Goal: Information Seeking & Learning: Compare options

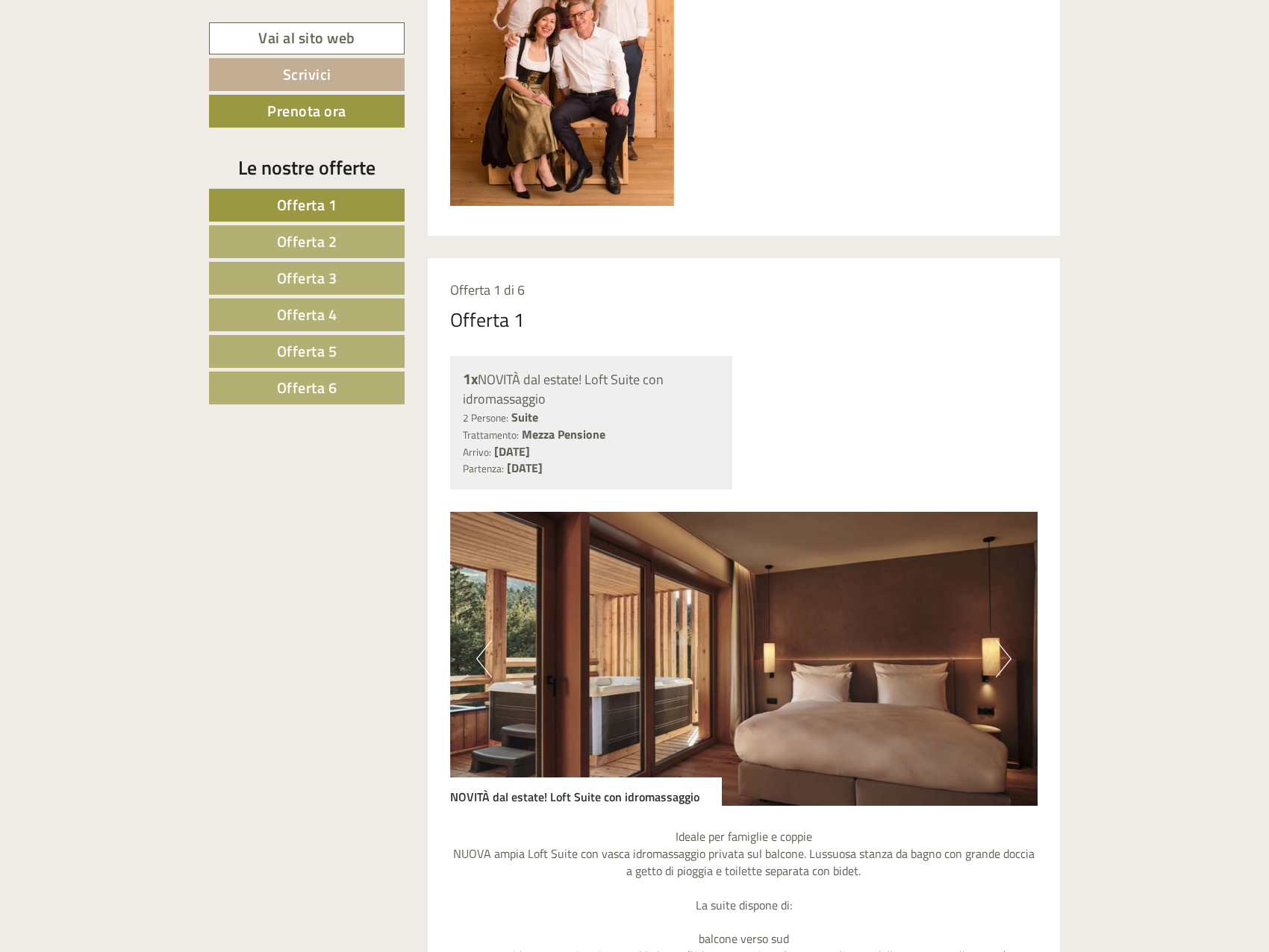
scroll to position [970, 0]
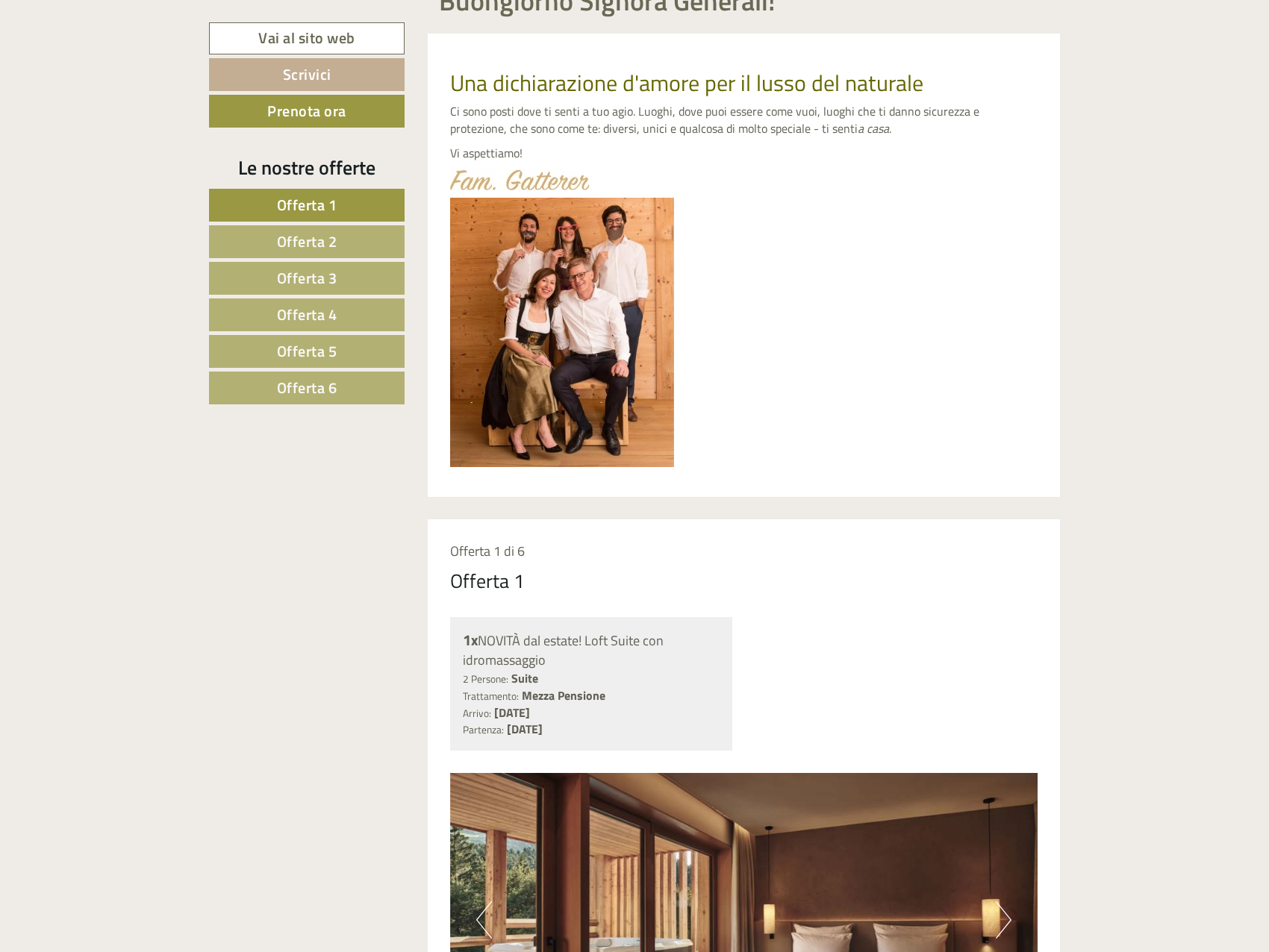
scroll to position [1045, 0]
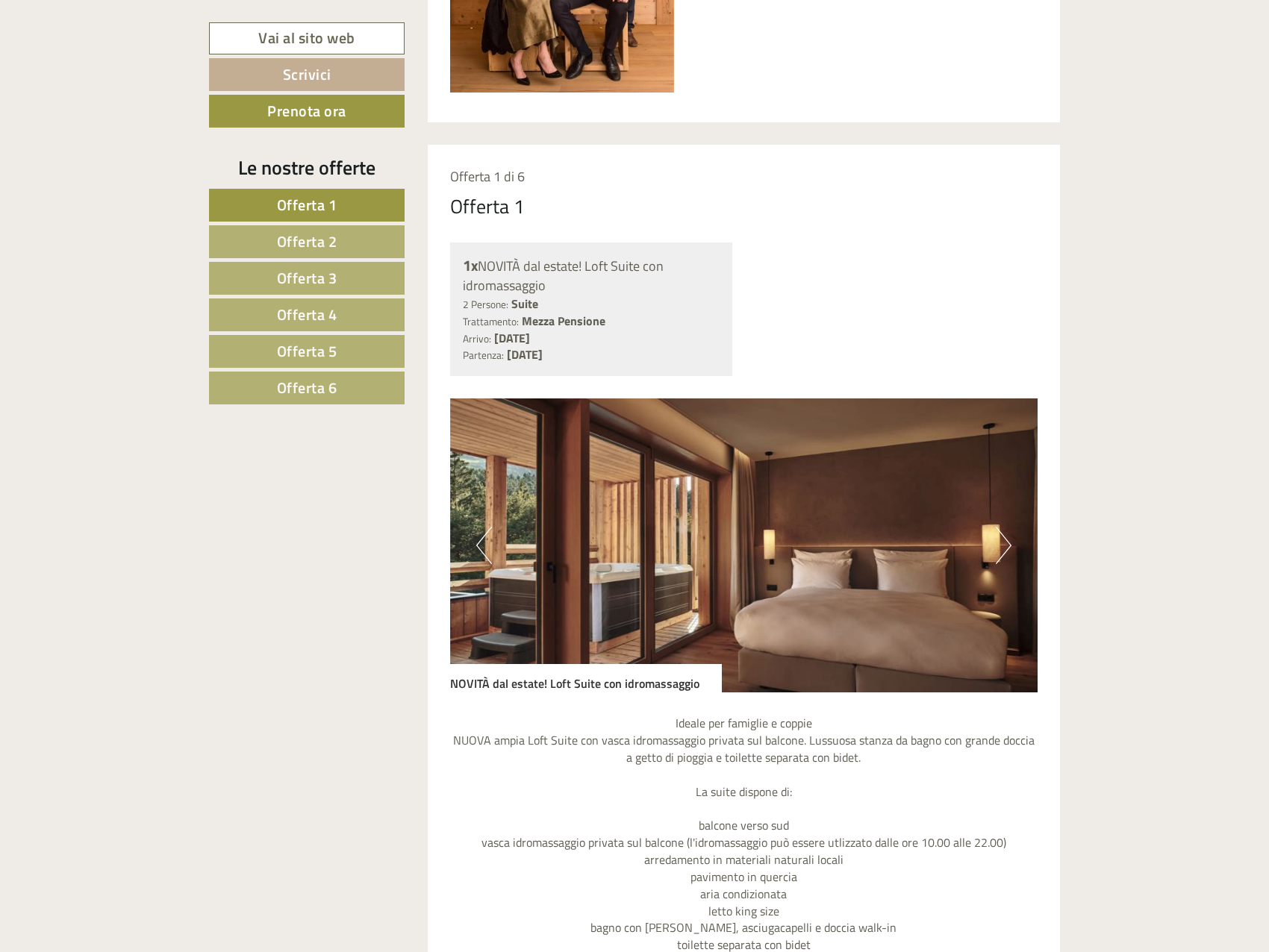
click at [319, 216] on span "Offerta 1" at bounding box center [307, 205] width 60 height 23
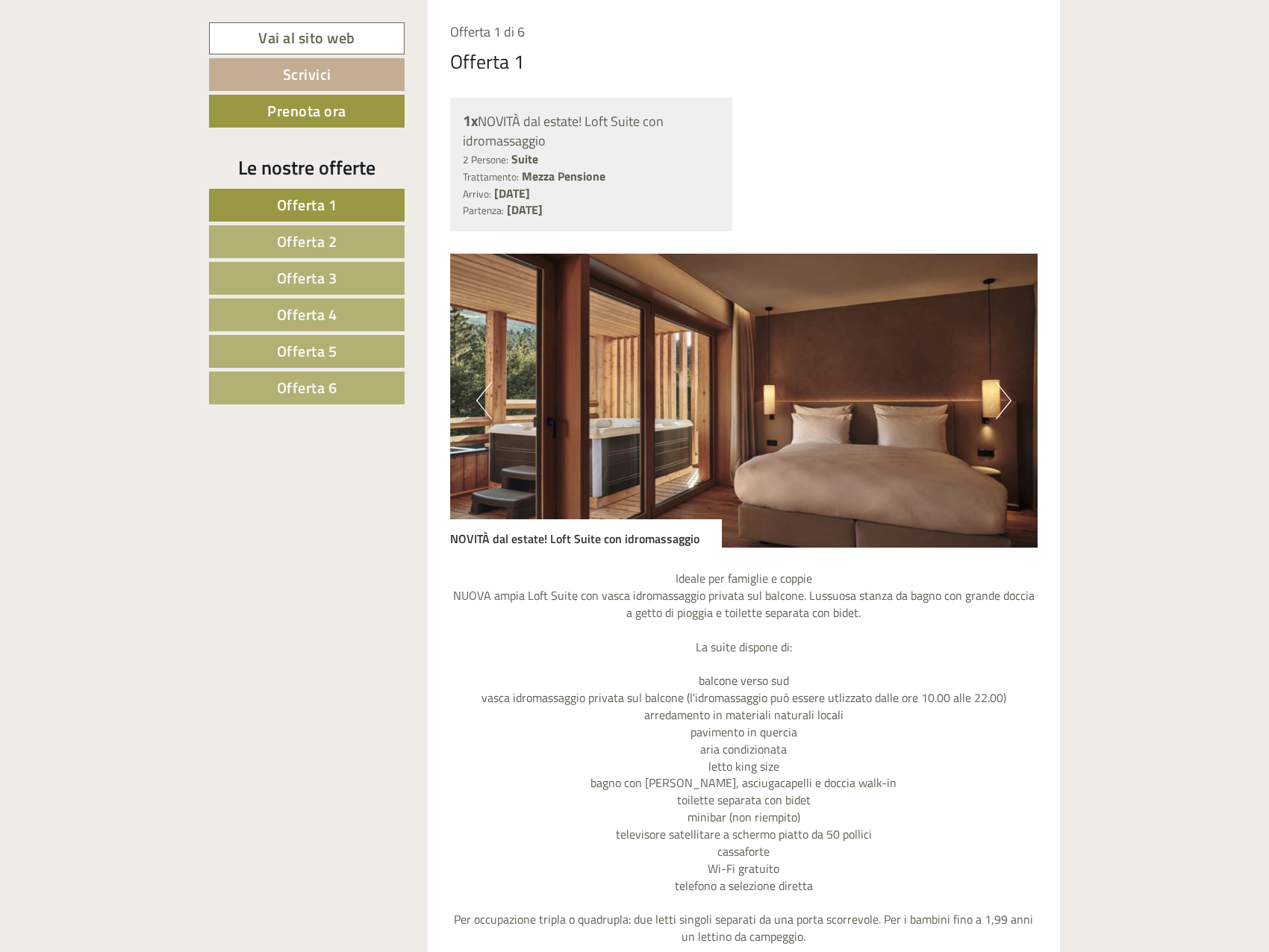
click at [323, 234] on span "Offerta 2" at bounding box center [307, 241] width 60 height 23
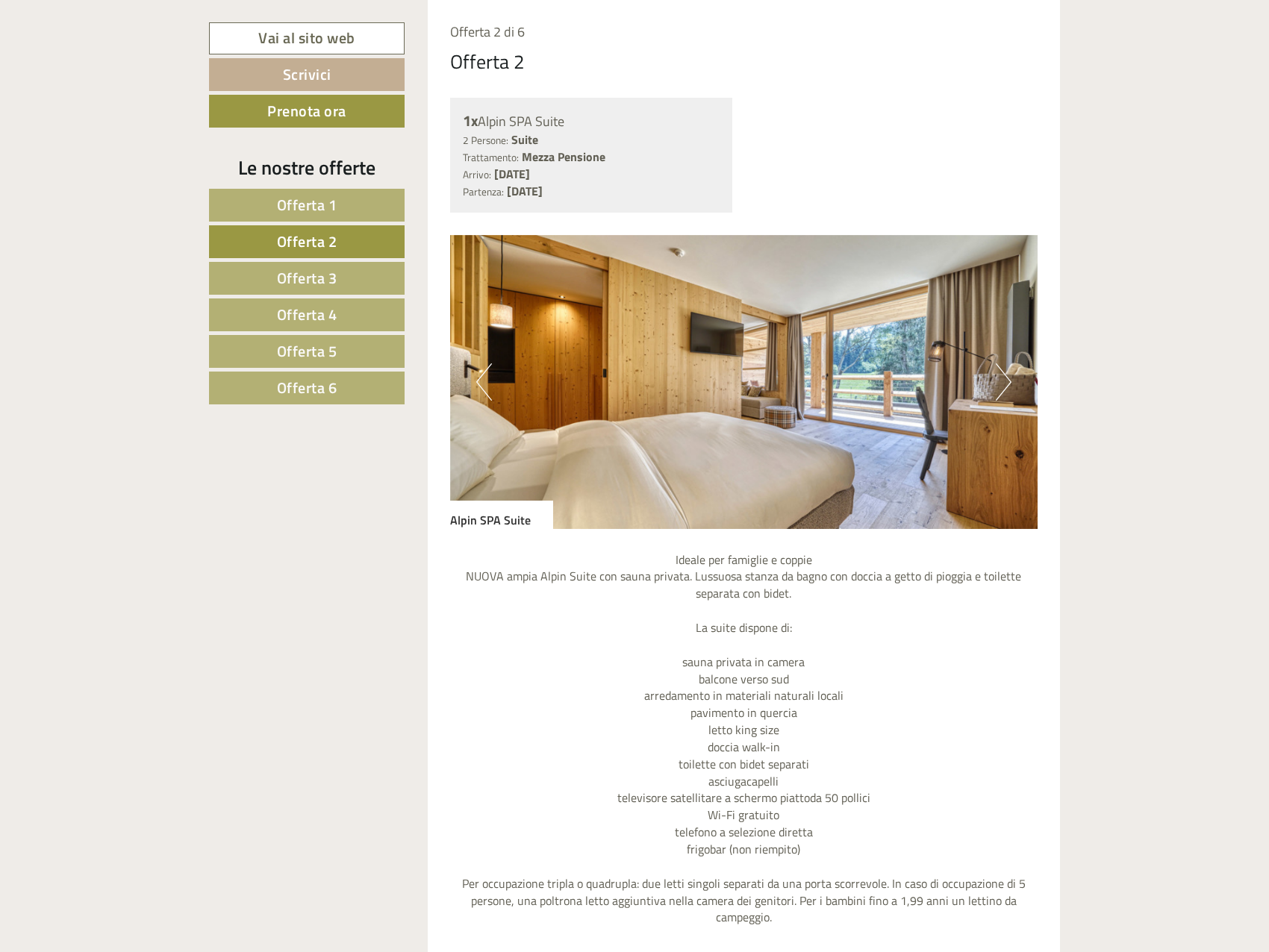
click at [340, 279] on link "Offerta 3" at bounding box center [306, 279] width 195 height 33
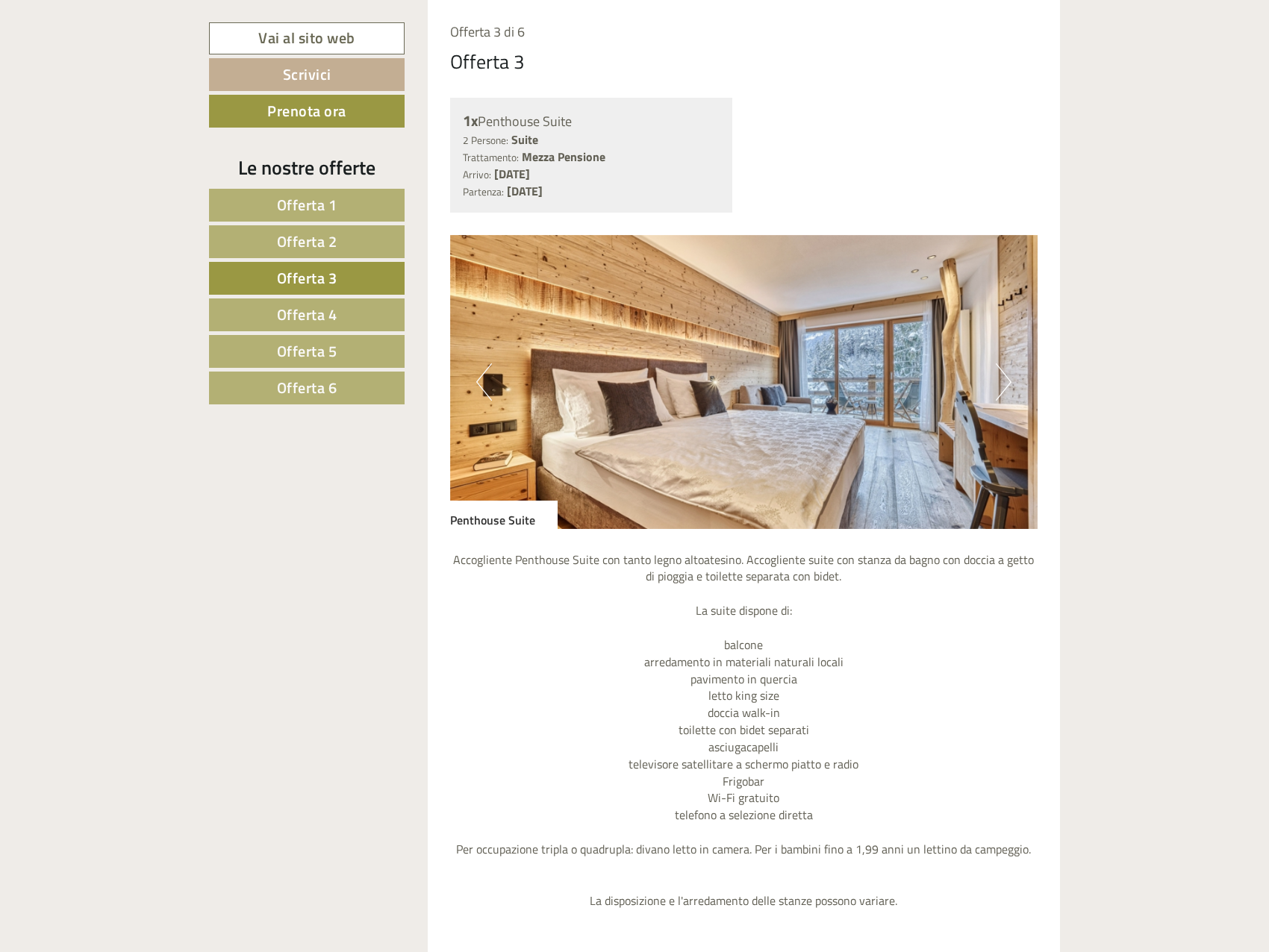
click at [360, 315] on link "Offerta 4" at bounding box center [306, 315] width 195 height 33
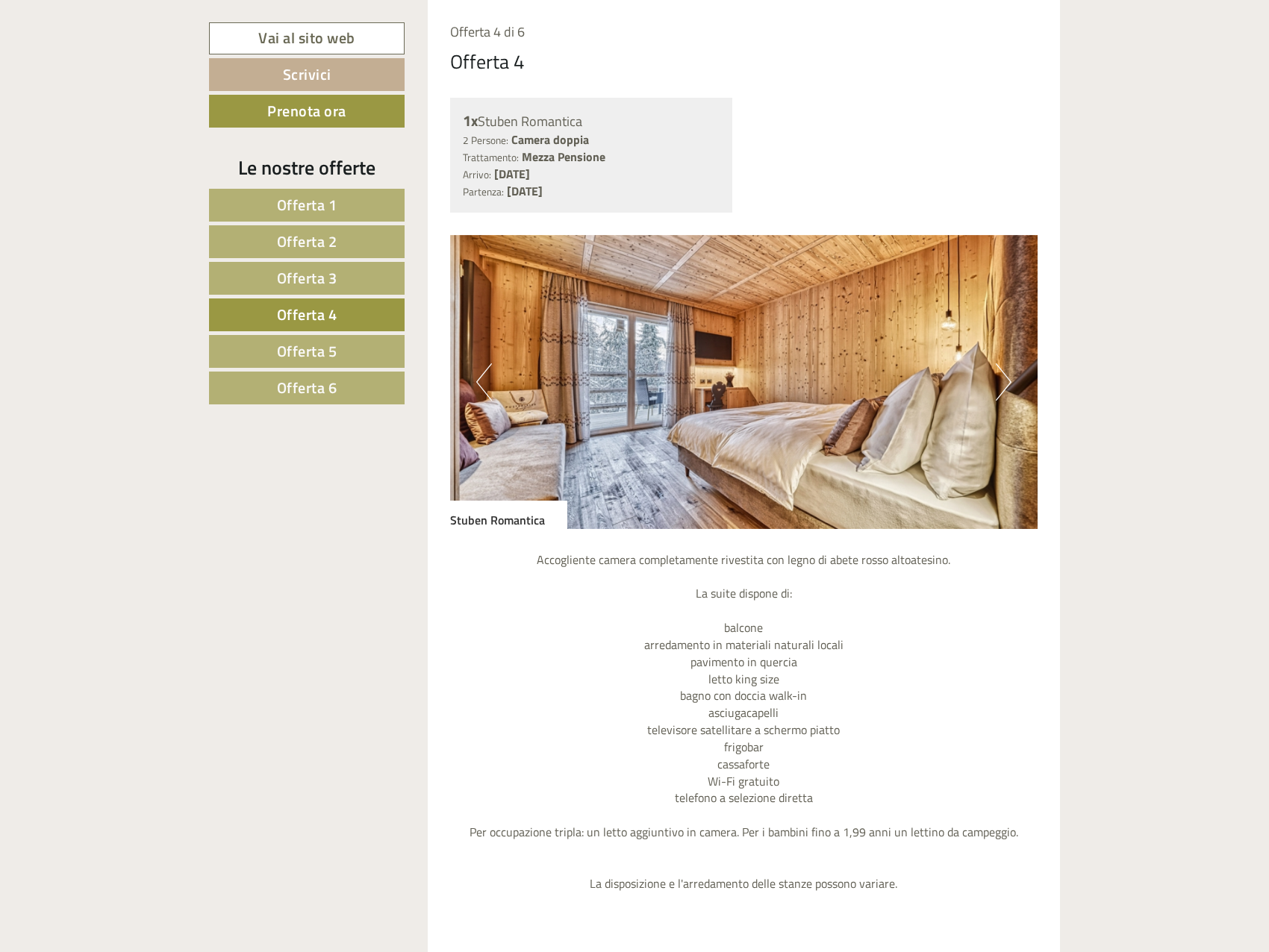
click at [358, 345] on link "Offerta 5" at bounding box center [306, 351] width 195 height 33
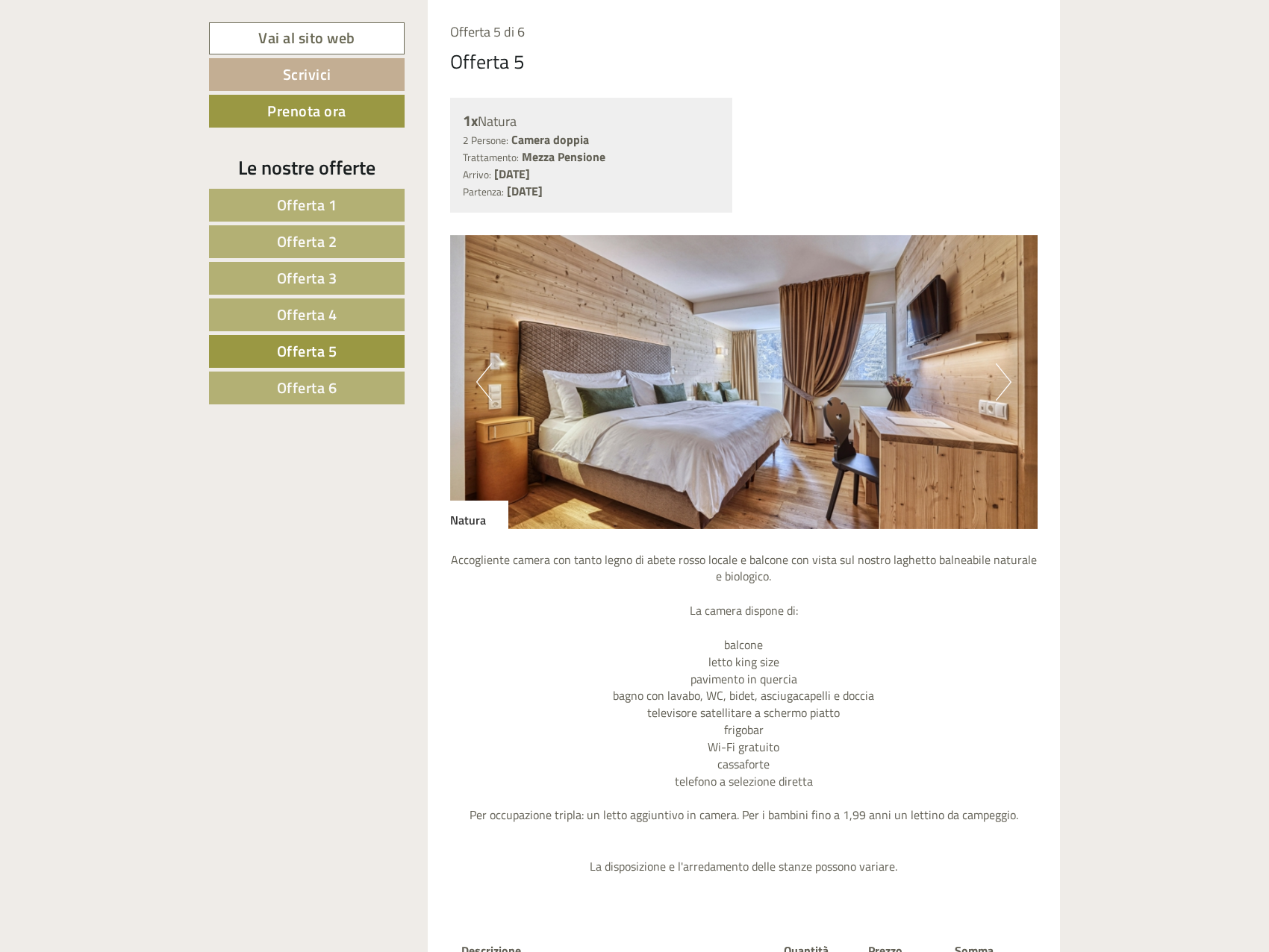
click at [368, 387] on link "Offerta 6" at bounding box center [306, 388] width 195 height 33
